Goal: Complete application form: Complete application form

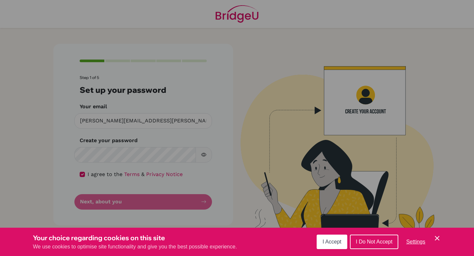
click at [439, 236] on icon "Cookie Control Close Icon" at bounding box center [437, 238] width 8 height 8
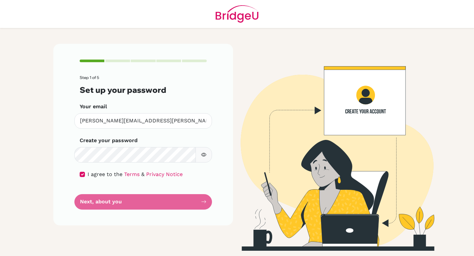
click at [202, 202] on form "Step 1 of 5 Set up your password Your email [PERSON_NAME][EMAIL_ADDRESS][PERSON…" at bounding box center [143, 142] width 127 height 134
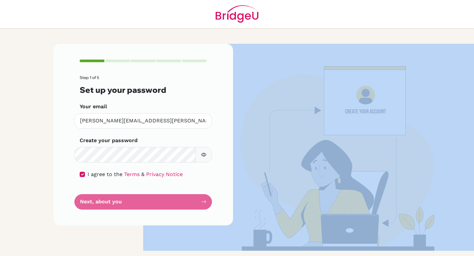
click at [202, 202] on form "Step 1 of 5 Set up your password Your email [PERSON_NAME][EMAIL_ADDRESS][PERSON…" at bounding box center [143, 142] width 127 height 134
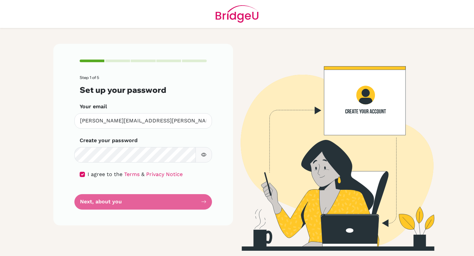
click at [202, 202] on form "Step 1 of 5 Set up your password Your email [PERSON_NAME][EMAIL_ADDRESS][PERSON…" at bounding box center [143, 142] width 127 height 134
drag, startPoint x: 81, startPoint y: 201, endPoint x: 131, endPoint y: 202, distance: 49.7
click at [131, 202] on form "Step 1 of 5 Set up your password Your email [PERSON_NAME][EMAIL_ADDRESS][PERSON…" at bounding box center [143, 142] width 127 height 134
click at [131, 203] on form "Step 1 of 5 Set up your password Your email [PERSON_NAME][EMAIL_ADDRESS][PERSON…" at bounding box center [143, 142] width 127 height 134
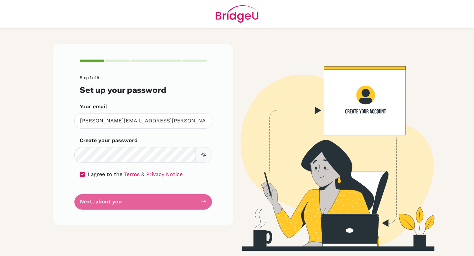
click at [131, 203] on form "Step 1 of 5 Set up your password Your email [PERSON_NAME][EMAIL_ADDRESS][PERSON…" at bounding box center [143, 142] width 127 height 134
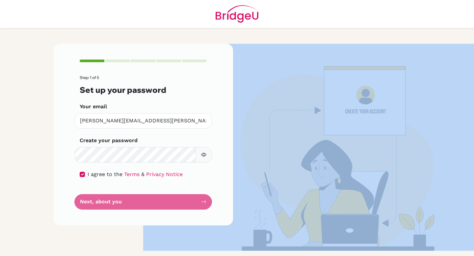
click at [131, 203] on form "Step 1 of 5 Set up your password Your email [PERSON_NAME][EMAIL_ADDRESS][PERSON…" at bounding box center [143, 142] width 127 height 134
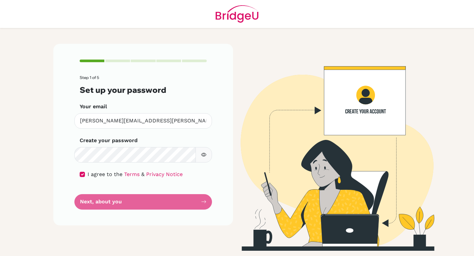
click at [131, 203] on form "Step 1 of 5 Set up your password Your email [PERSON_NAME][EMAIL_ADDRESS][PERSON…" at bounding box center [143, 142] width 127 height 134
click at [190, 198] on form "Step 1 of 5 Set up your password Your email [PERSON_NAME][EMAIL_ADDRESS][PERSON…" at bounding box center [143, 142] width 127 height 134
click at [197, 203] on form "Step 1 of 5 Set up your password Your email [PERSON_NAME][EMAIL_ADDRESS][PERSON…" at bounding box center [143, 142] width 127 height 134
click at [170, 204] on form "Step 1 of 5 Set up your password Your email [PERSON_NAME][EMAIL_ADDRESS][PERSON…" at bounding box center [143, 142] width 127 height 134
click at [119, 197] on form "Step 1 of 5 Set up your password Your email [PERSON_NAME][EMAIL_ADDRESS][PERSON…" at bounding box center [143, 142] width 127 height 134
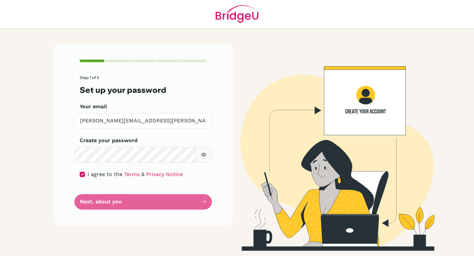
click at [156, 213] on div "Step 1 of 5 Set up your password Your email [PERSON_NAME][EMAIL_ADDRESS][PERSON…" at bounding box center [143, 134] width 180 height 181
click at [154, 202] on form "Step 1 of 5 Set up your password Your email [PERSON_NAME][EMAIL_ADDRESS][PERSON…" at bounding box center [143, 142] width 127 height 134
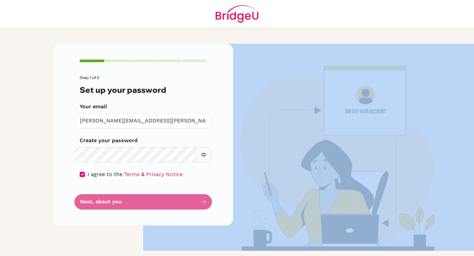
click at [154, 202] on form "Step 1 of 5 Set up your password Your email [PERSON_NAME][EMAIL_ADDRESS][PERSON…" at bounding box center [143, 142] width 127 height 134
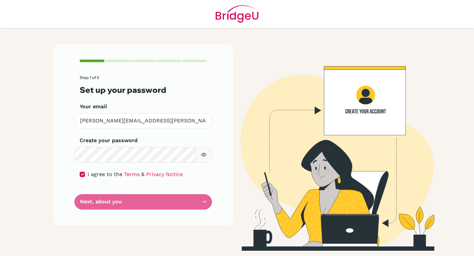
click at [153, 202] on form "Step 1 of 5 Set up your password Your email [PERSON_NAME][EMAIL_ADDRESS][PERSON…" at bounding box center [143, 142] width 127 height 134
click at [110, 201] on form "Step 1 of 5 Set up your password Your email [PERSON_NAME][EMAIL_ADDRESS][PERSON…" at bounding box center [143, 142] width 127 height 134
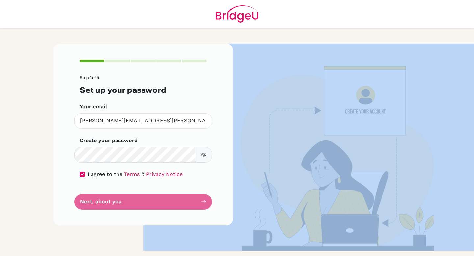
click at [110, 201] on form "Step 1 of 5 Set up your password Your email [PERSON_NAME][EMAIL_ADDRESS][PERSON…" at bounding box center [143, 142] width 127 height 134
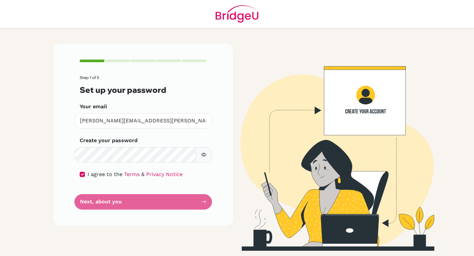
click at [110, 201] on form "Step 1 of 5 Set up your password Your email [PERSON_NAME][EMAIL_ADDRESS][PERSON…" at bounding box center [143, 142] width 127 height 134
click at [190, 202] on form "Step 1 of 5 Set up your password Your email [PERSON_NAME][EMAIL_ADDRESS][PERSON…" at bounding box center [143, 142] width 127 height 134
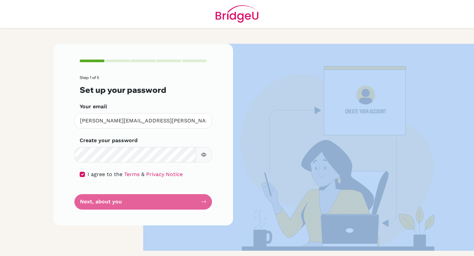
drag, startPoint x: 190, startPoint y: 202, endPoint x: 217, endPoint y: 21, distance: 183.4
click at [190, 202] on form "Step 1 of 5 Set up your password Your email [PERSON_NAME][EMAIL_ADDRESS][PERSON…" at bounding box center [143, 142] width 127 height 134
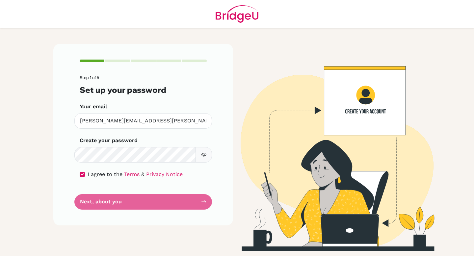
click at [189, 202] on form "Step 1 of 5 Set up your password Your email [PERSON_NAME][EMAIL_ADDRESS][PERSON…" at bounding box center [143, 142] width 127 height 134
click at [81, 174] on input "checkbox" at bounding box center [82, 174] width 5 height 5
checkbox input "true"
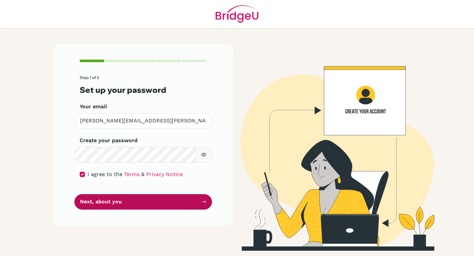
click at [133, 202] on button "Next, about you" at bounding box center [143, 201] width 138 height 15
